Goal: Check status: Check status

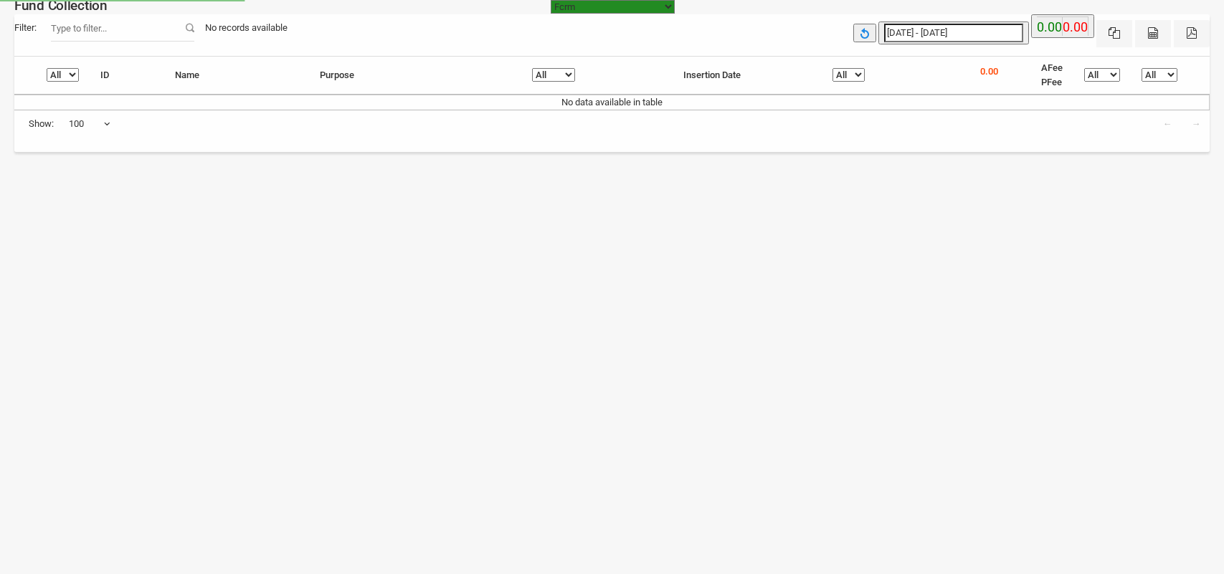
select select "[URL][DOMAIN_NAME]"
select select "100"
select select "[URL][DOMAIN_NAME]"
select select "100"
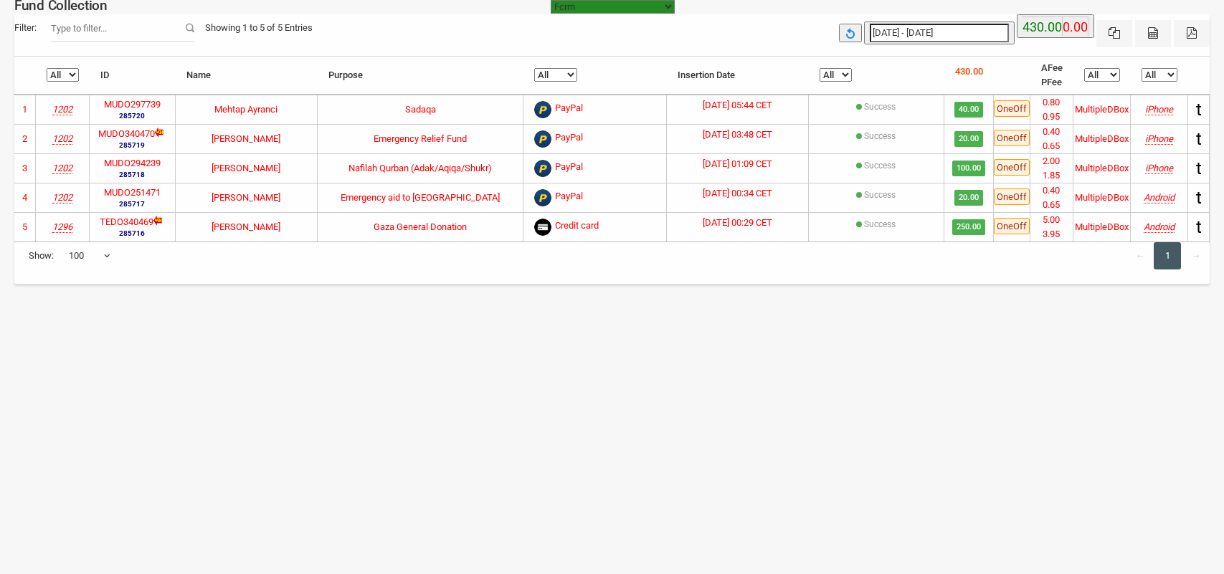
select select "100"
